Goal: Task Accomplishment & Management: Manage account settings

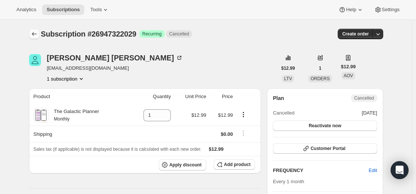
click at [34, 35] on icon "Subscriptions" at bounding box center [34, 33] width 7 height 7
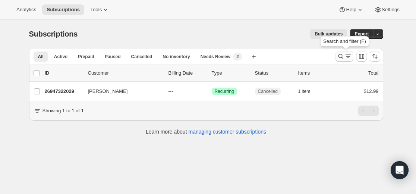
click at [337, 57] on div at bounding box center [357, 56] width 51 height 15
click at [339, 56] on icon "Search and filter results" at bounding box center [340, 55] width 7 height 7
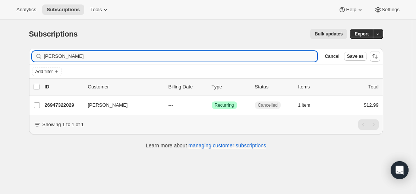
click at [235, 56] on input "[PERSON_NAME]" at bounding box center [180, 56] width 273 height 10
click at [234, 55] on input "[PERSON_NAME]" at bounding box center [180, 56] width 273 height 10
type input "[EMAIL_ADDRESS][DOMAIN_NAME]"
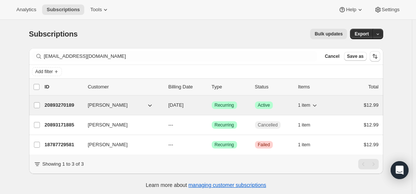
click at [76, 105] on p "20893270189" at bounding box center [63, 104] width 37 height 7
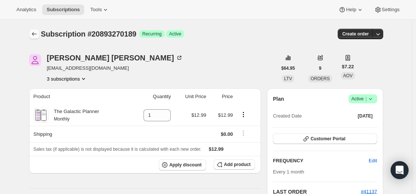
click at [37, 34] on icon "Subscriptions" at bounding box center [34, 33] width 7 height 7
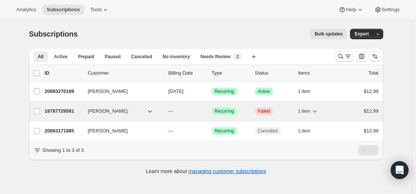
click at [71, 112] on p "18787729581" at bounding box center [63, 110] width 37 height 7
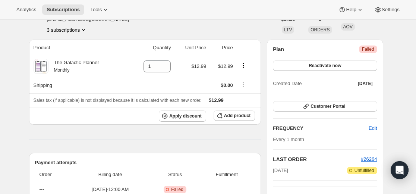
scroll to position [37, 0]
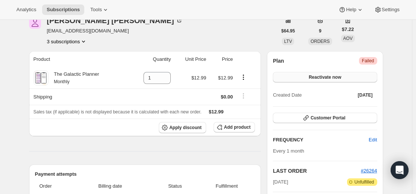
click at [328, 79] on span "Reactivate now" at bounding box center [324, 77] width 32 height 6
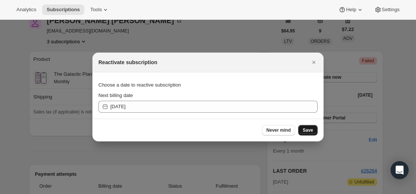
click at [312, 129] on span "Save" at bounding box center [307, 130] width 10 height 6
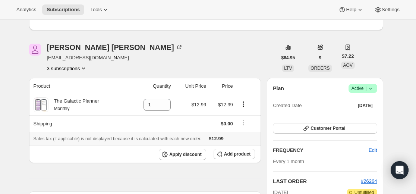
scroll to position [0, 0]
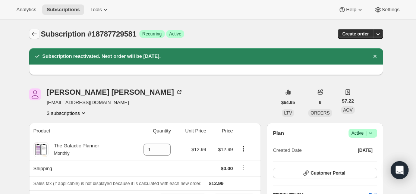
click at [38, 31] on icon "Subscriptions" at bounding box center [34, 33] width 7 height 7
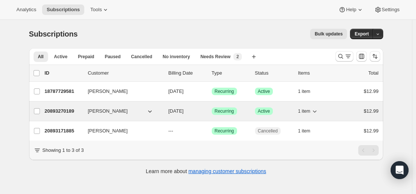
click at [68, 110] on p "20893270189" at bounding box center [63, 110] width 37 height 7
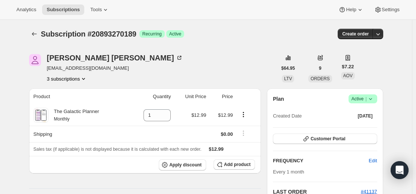
click at [371, 99] on icon at bounding box center [369, 99] width 3 height 2
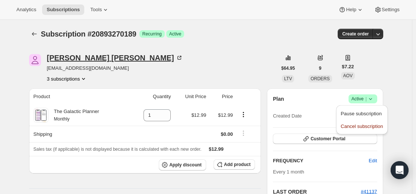
click at [63, 58] on div "[PERSON_NAME]" at bounding box center [115, 57] width 136 height 7
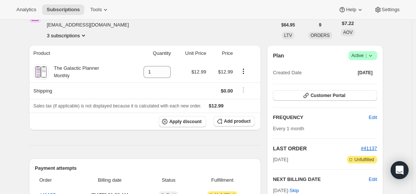
scroll to position [112, 0]
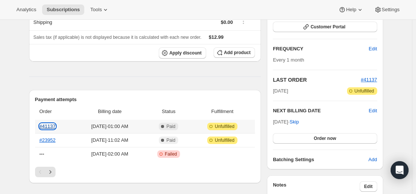
click at [51, 126] on link "#41137" at bounding box center [47, 126] width 16 height 6
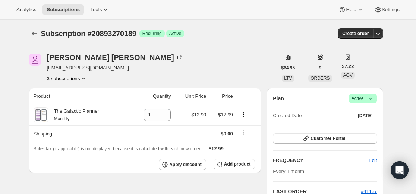
scroll to position [0, 0]
click at [372, 101] on icon at bounding box center [369, 98] width 7 height 7
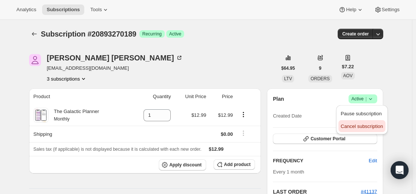
click at [362, 126] on span "Cancel subscription" at bounding box center [361, 126] width 42 height 6
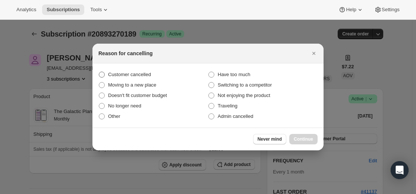
click at [150, 75] on span "Customer cancelled" at bounding box center [129, 74] width 43 height 6
click at [99, 72] on input "Customer cancelled" at bounding box center [99, 71] width 0 height 0
radio input "true"
click at [306, 140] on span "Continue" at bounding box center [302, 139] width 19 height 6
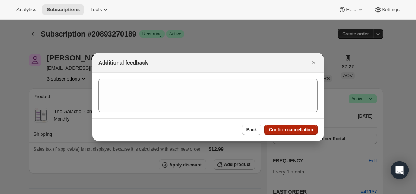
click at [297, 131] on span "Confirm cancellation" at bounding box center [290, 130] width 44 height 6
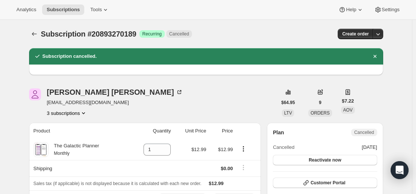
click at [36, 35] on icon "Subscriptions" at bounding box center [34, 33] width 7 height 7
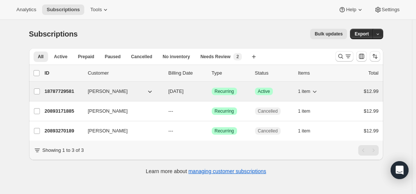
click at [67, 89] on p "18787729581" at bounding box center [63, 90] width 37 height 7
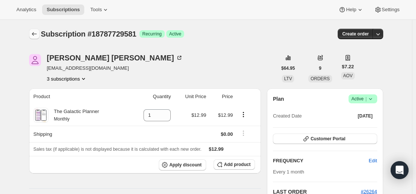
click at [39, 34] on button "Subscriptions" at bounding box center [34, 34] width 10 height 10
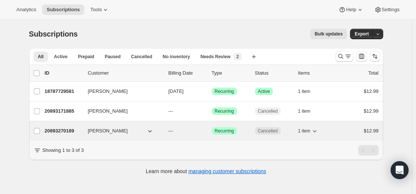
click at [71, 131] on p "20893270189" at bounding box center [63, 130] width 37 height 7
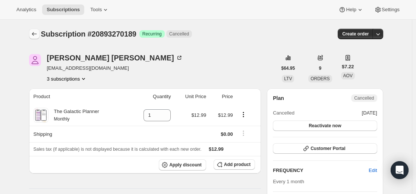
click at [36, 31] on icon "Subscriptions" at bounding box center [34, 33] width 7 height 7
